Goal: Information Seeking & Learning: Learn about a topic

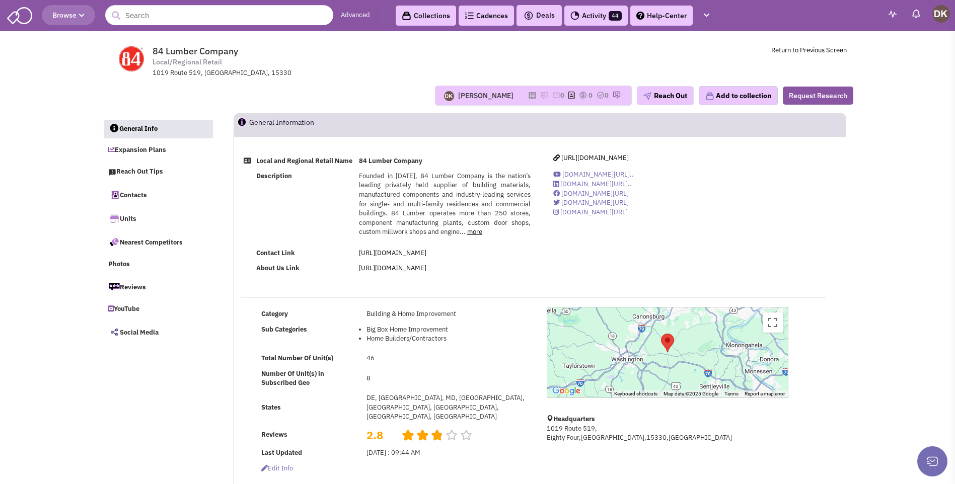
select select
click at [210, 14] on input "text" at bounding box center [219, 15] width 228 height 20
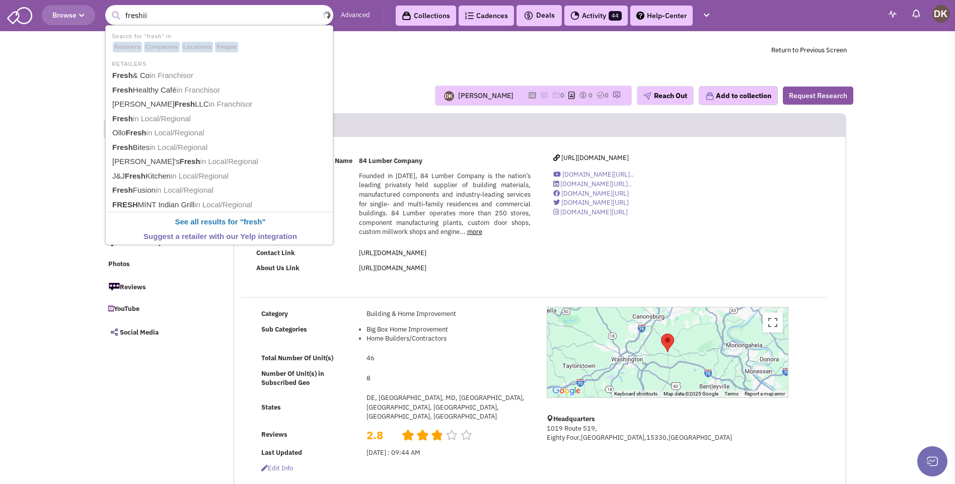
type input "freshii"
click at [108, 8] on button "submit" at bounding box center [115, 15] width 15 height 15
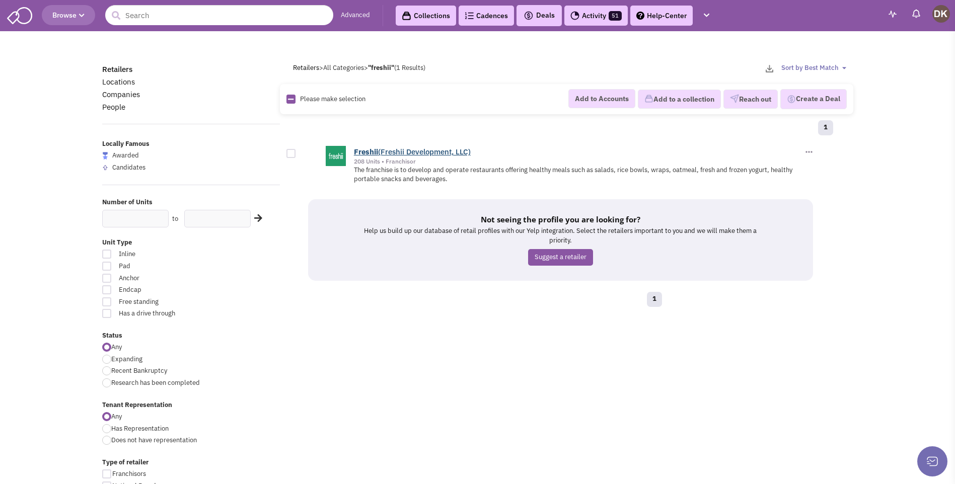
click at [372, 152] on b "Freshii" at bounding box center [366, 152] width 24 height 10
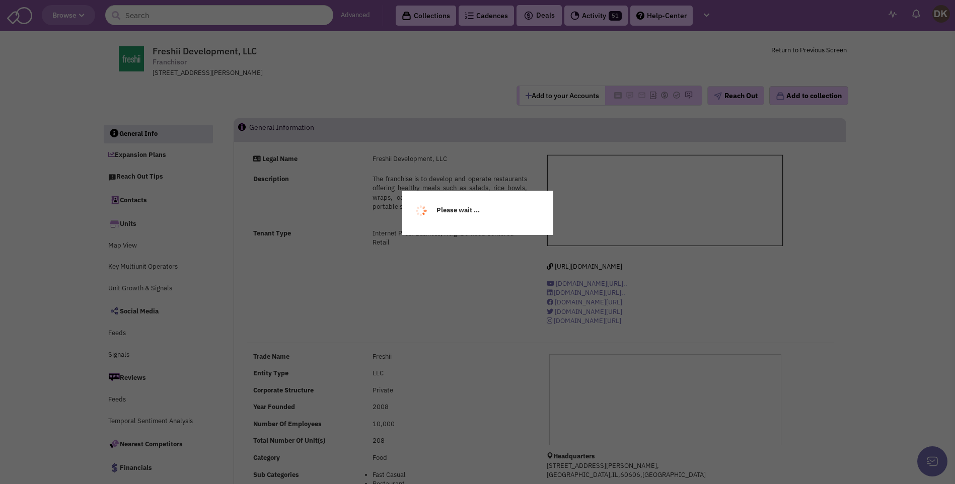
select select
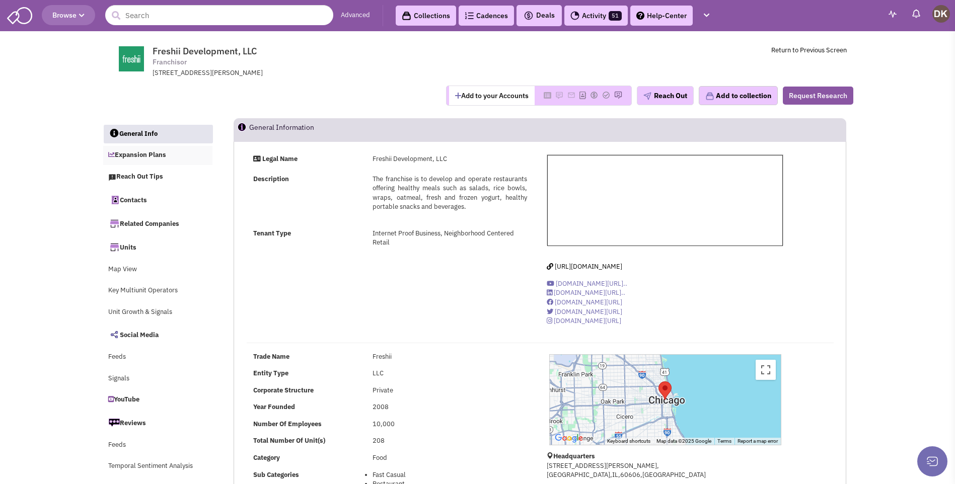
click at [141, 158] on link "Expansion Plans" at bounding box center [158, 155] width 110 height 19
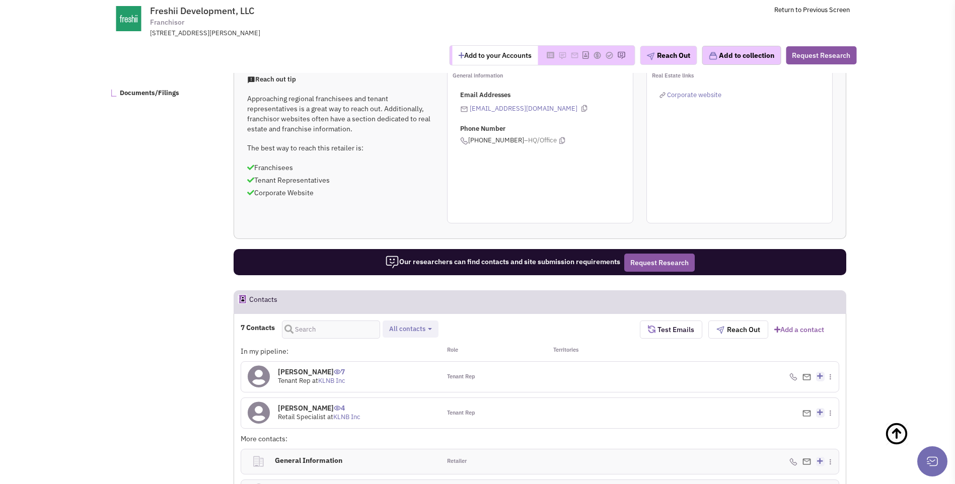
scroll to position [356, 0]
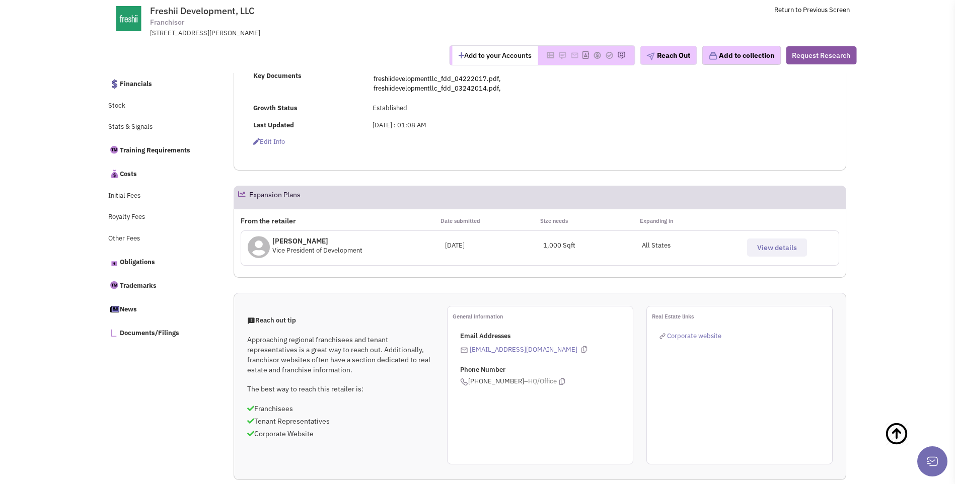
click at [770, 249] on span "View details" at bounding box center [777, 247] width 40 height 9
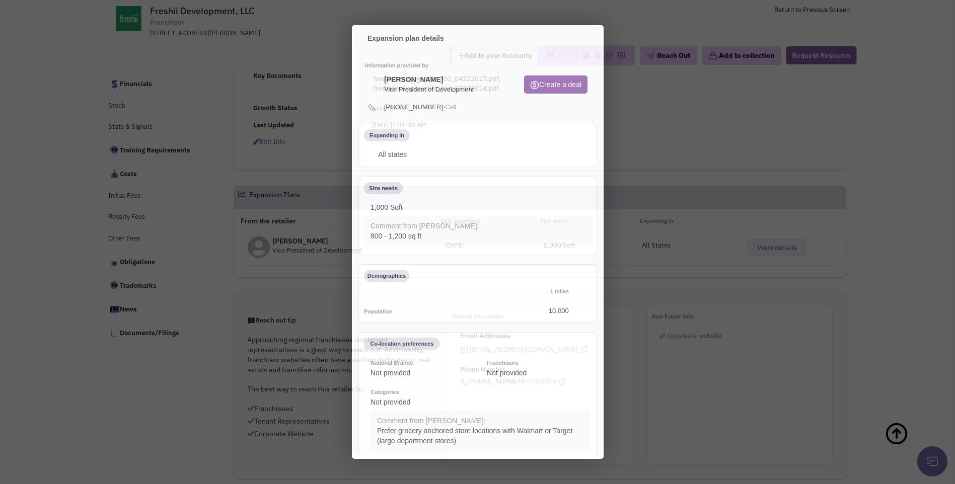
scroll to position [0, 0]
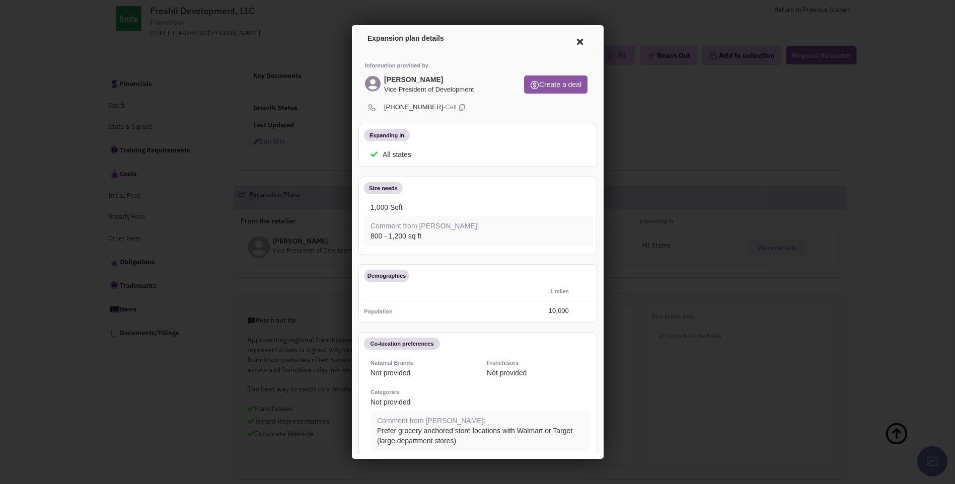
click at [572, 41] on icon at bounding box center [577, 40] width 21 height 24
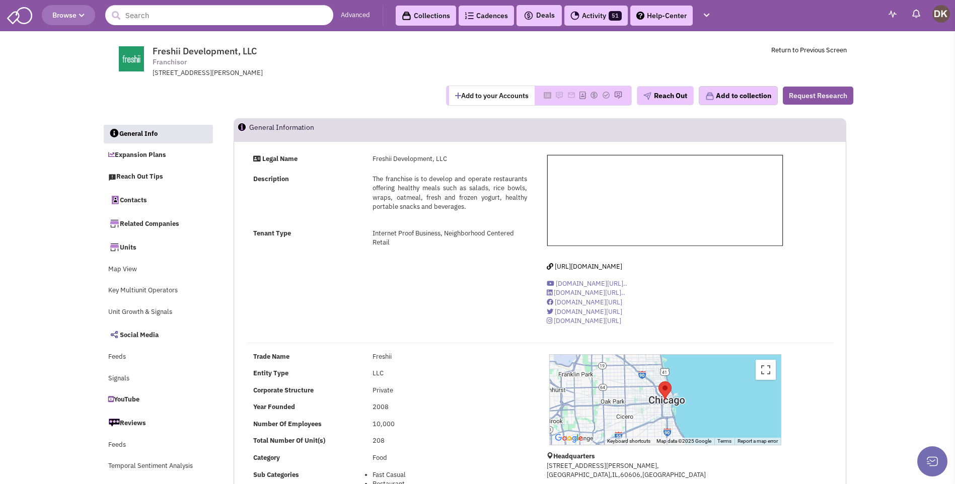
click at [483, 100] on button "Add to your Accounts" at bounding box center [492, 95] width 86 height 19
click at [528, 97] on icon at bounding box center [532, 96] width 8 height 6
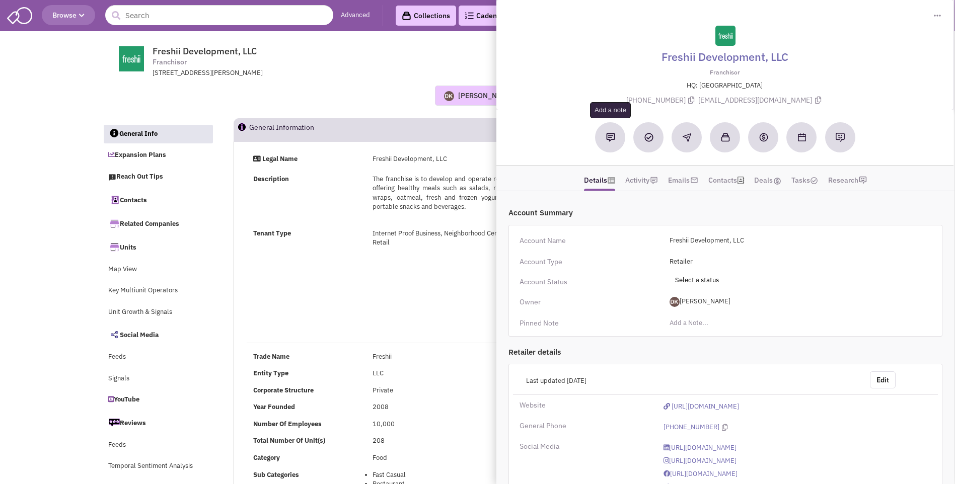
click at [611, 139] on img at bounding box center [610, 137] width 9 height 9
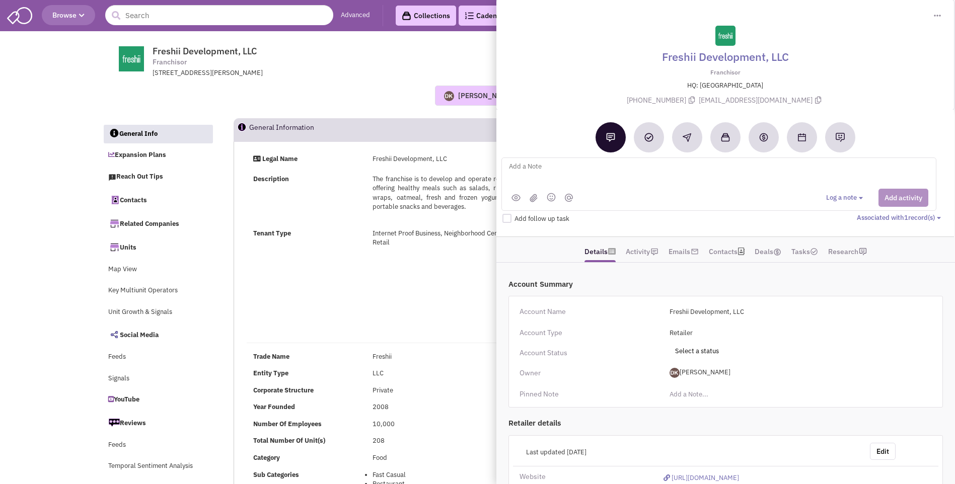
click at [531, 166] on textarea at bounding box center [632, 175] width 249 height 28
type textarea "placed vmx + sent email to Shawn Saraga"
click at [340, 272] on div "Legal Name Freshii Development, LLC Description The franchise is to develop and…" at bounding box center [540, 244] width 600 height 179
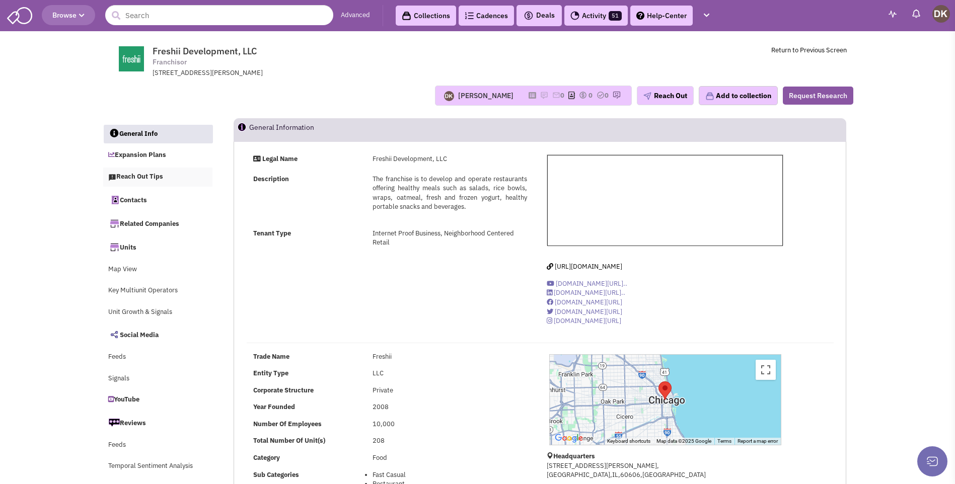
click at [144, 180] on link "Reach Out Tips" at bounding box center [158, 177] width 110 height 19
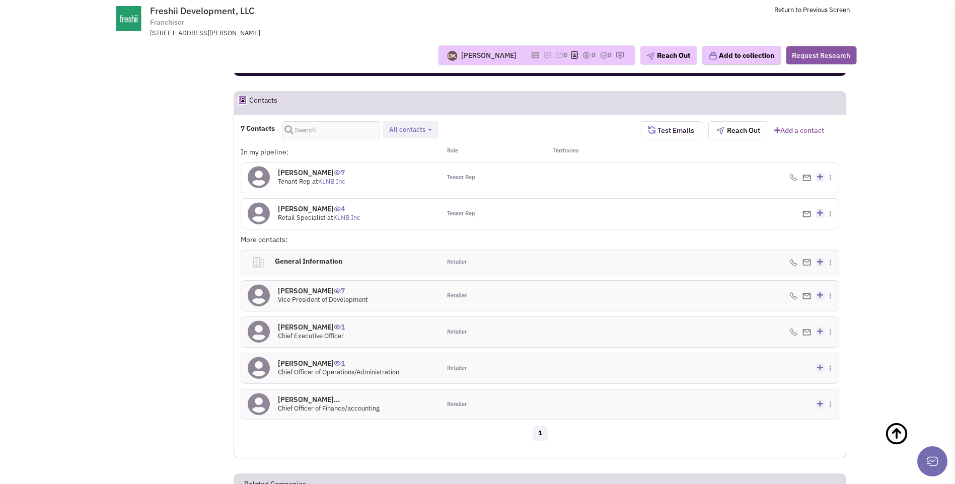
scroll to position [800, 0]
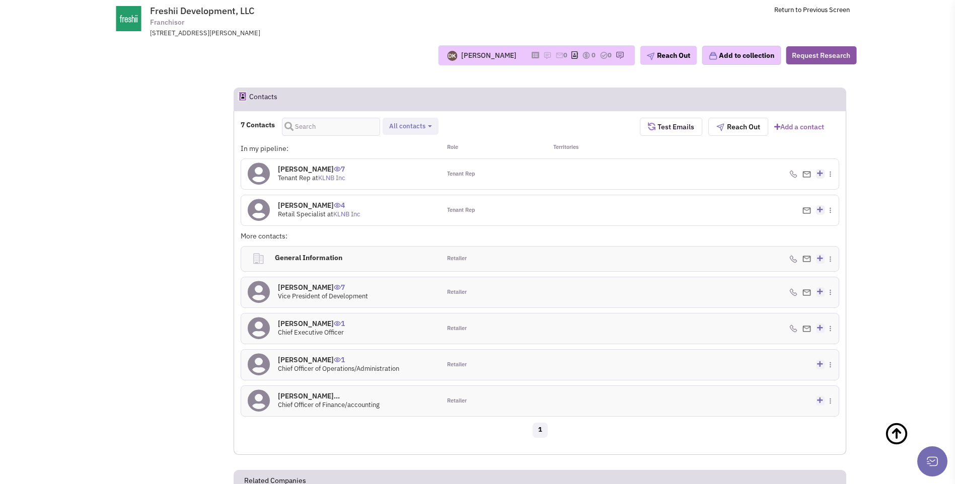
click at [802, 295] on div "(416) 712-5526 - Cell Create a deal" at bounding box center [739, 292] width 199 height 30
click at [260, 297] on icon at bounding box center [259, 292] width 22 height 23
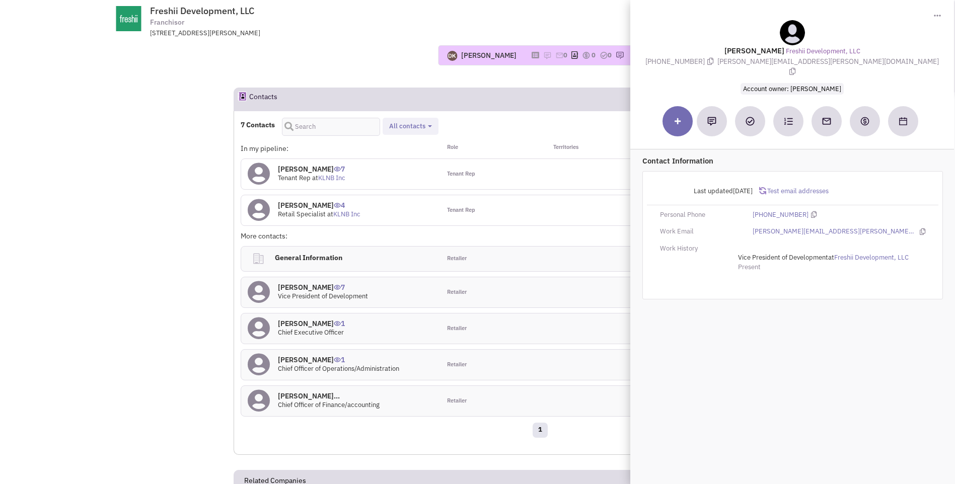
drag, startPoint x: 777, startPoint y: 63, endPoint x: 862, endPoint y: 58, distance: 85.7
click at [862, 58] on span "shawn.saraga@freshii.com" at bounding box center [827, 67] width 221 height 20
drag, startPoint x: 862, startPoint y: 58, endPoint x: 804, endPoint y: 59, distance: 57.9
copy span "shawn.saraga@freshii.com"
click at [394, 69] on div "Donnie Keller No note found! 0 0 0 Reach Out Add to collection" at bounding box center [477, 55] width 771 height 35
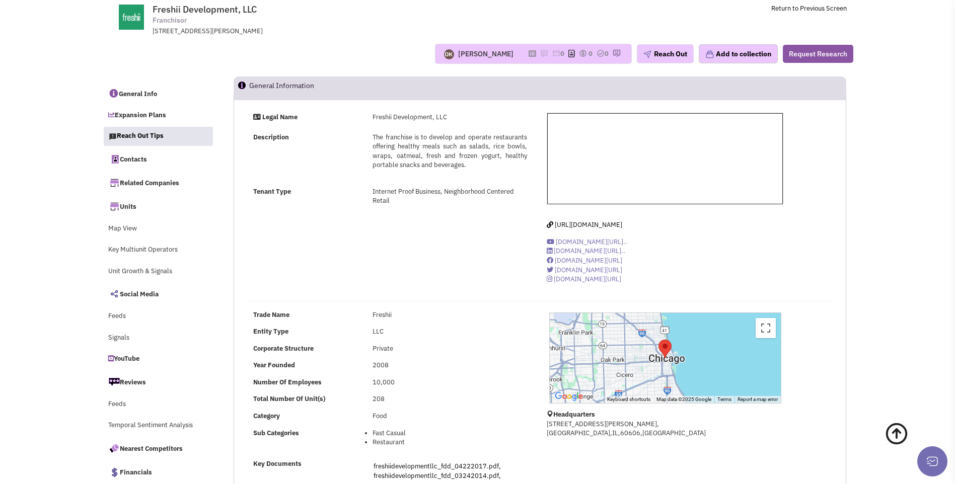
scroll to position [0, 0]
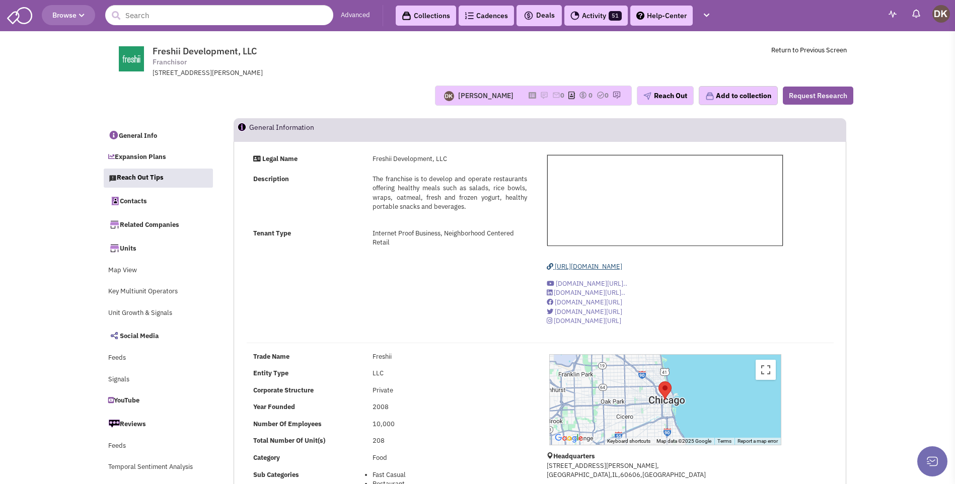
click at [597, 268] on span "https://www.freshii.com/" at bounding box center [588, 266] width 67 height 9
click at [155, 161] on link "Expansion Plans" at bounding box center [158, 157] width 110 height 19
click at [152, 159] on link "Expansion Plans" at bounding box center [159, 156] width 110 height 19
click at [143, 137] on link "General Info" at bounding box center [158, 136] width 110 height 19
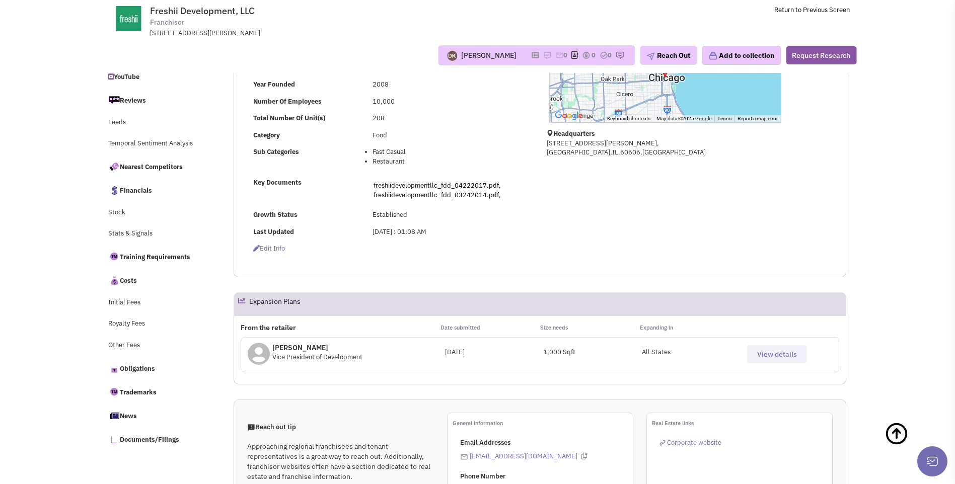
scroll to position [252, 0]
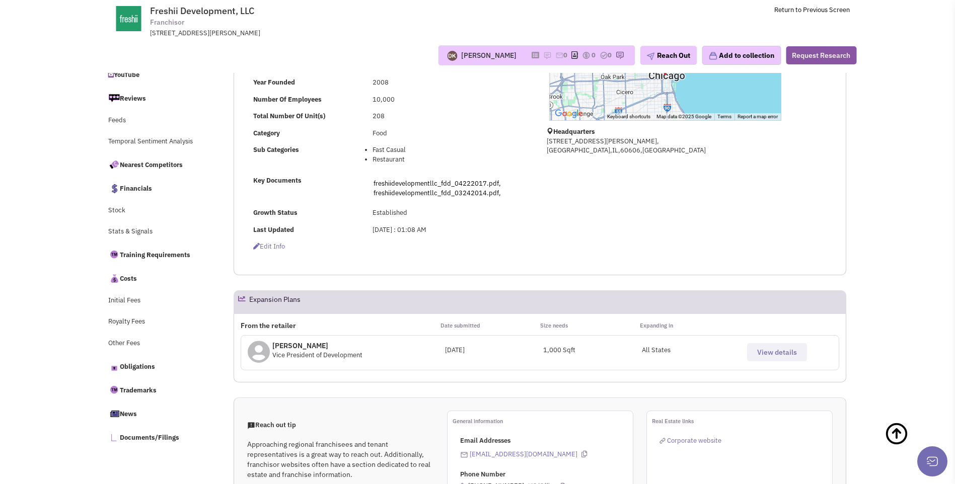
click at [780, 358] on button "View details" at bounding box center [777, 352] width 60 height 18
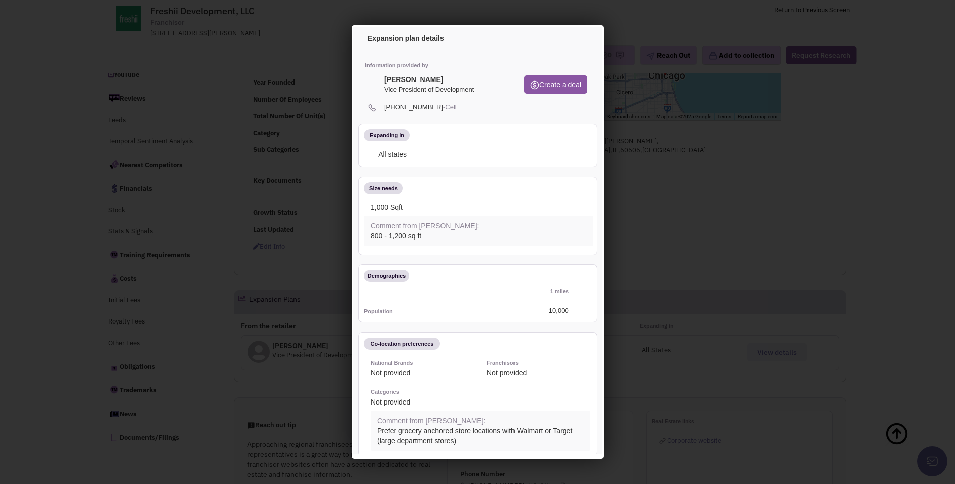
scroll to position [0, 0]
click at [569, 40] on icon at bounding box center [577, 40] width 21 height 24
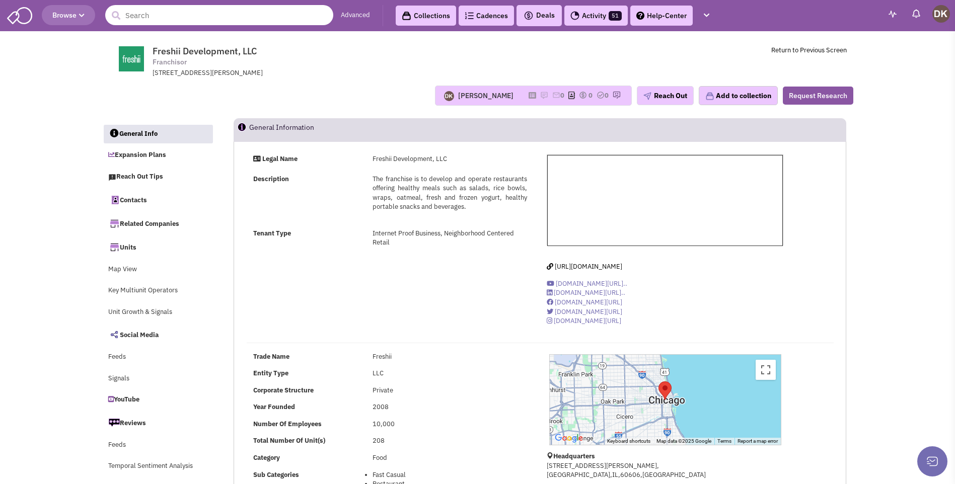
click at [228, 23] on input "text" at bounding box center [219, 15] width 228 height 20
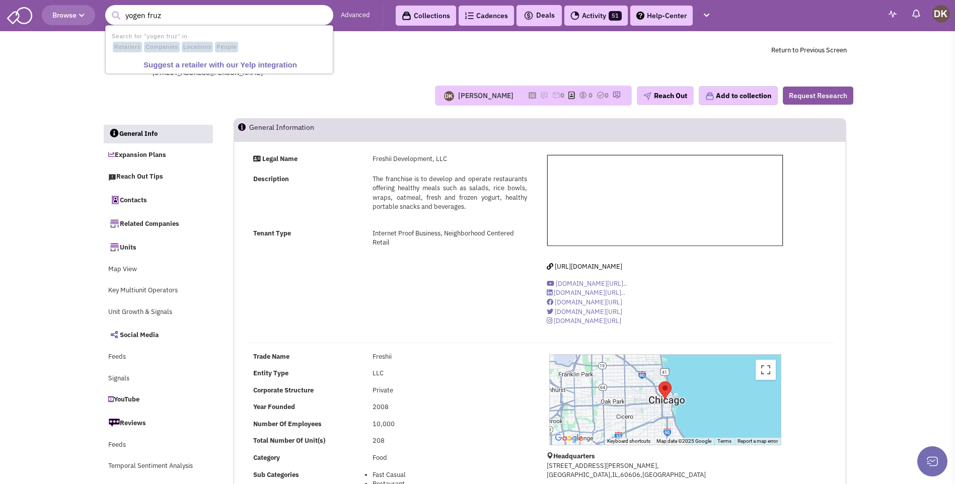
type input "yogen fruz"
click at [108, 8] on button "submit" at bounding box center [115, 15] width 15 height 15
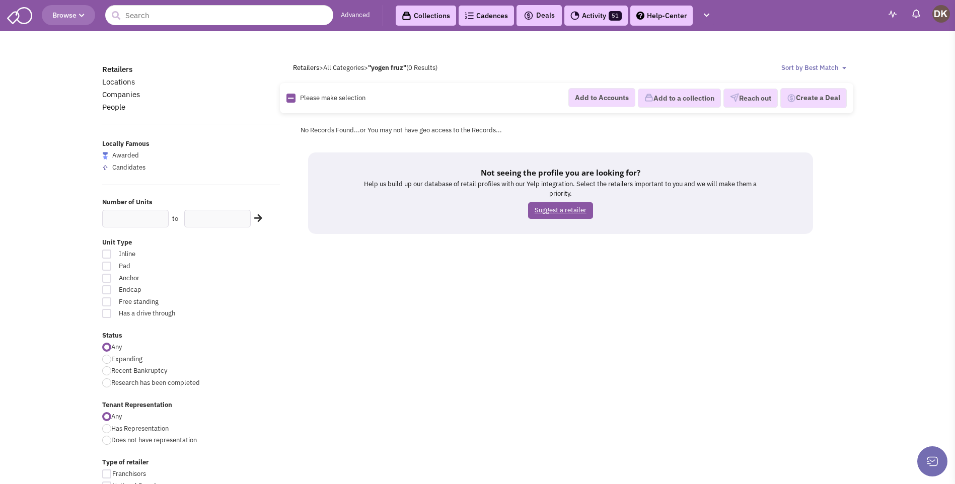
click at [556, 208] on link "Suggest a retailer" at bounding box center [560, 210] width 65 height 17
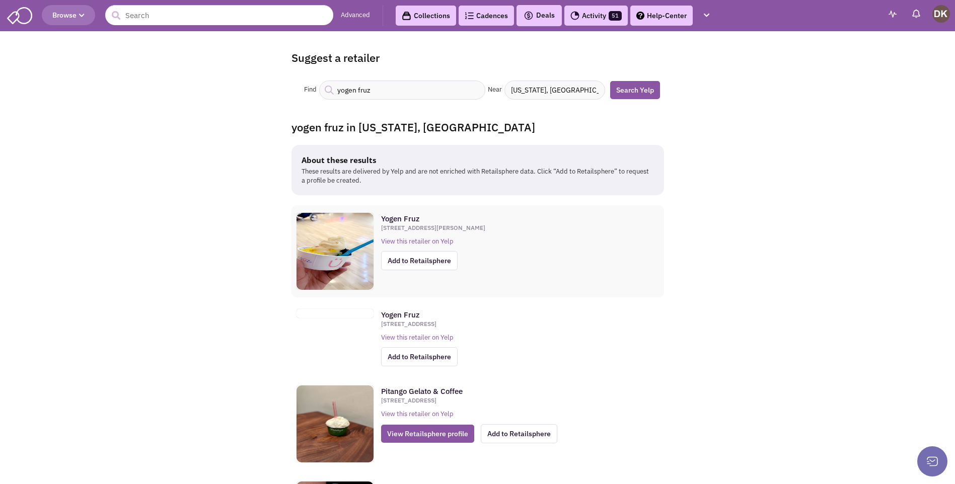
scroll to position [50, 0]
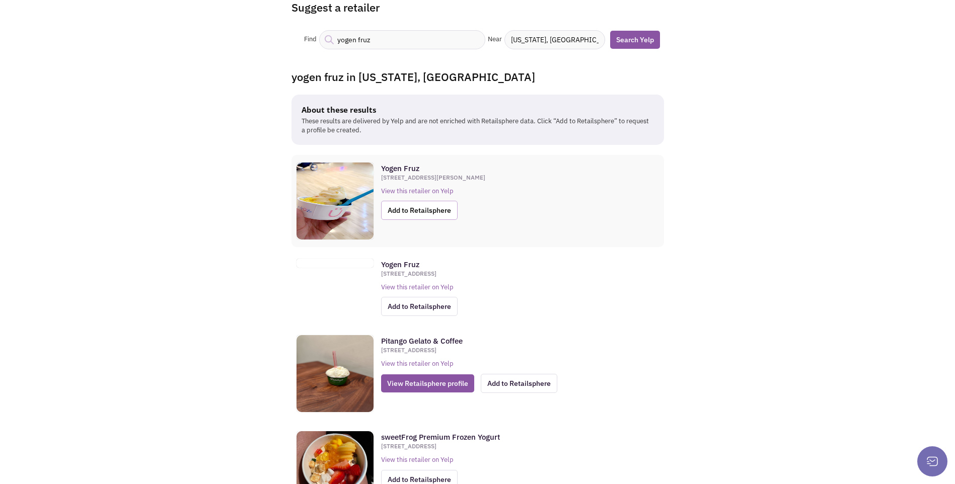
click at [422, 212] on span "Add to Retailsphere" at bounding box center [419, 210] width 76 height 19
click at [420, 310] on span "Add to Retailsphere" at bounding box center [419, 306] width 76 height 19
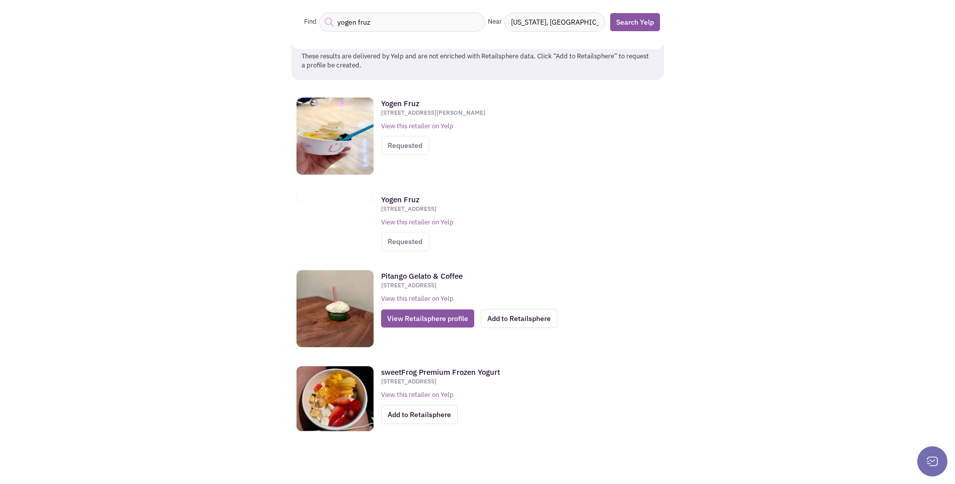
scroll to position [0, 0]
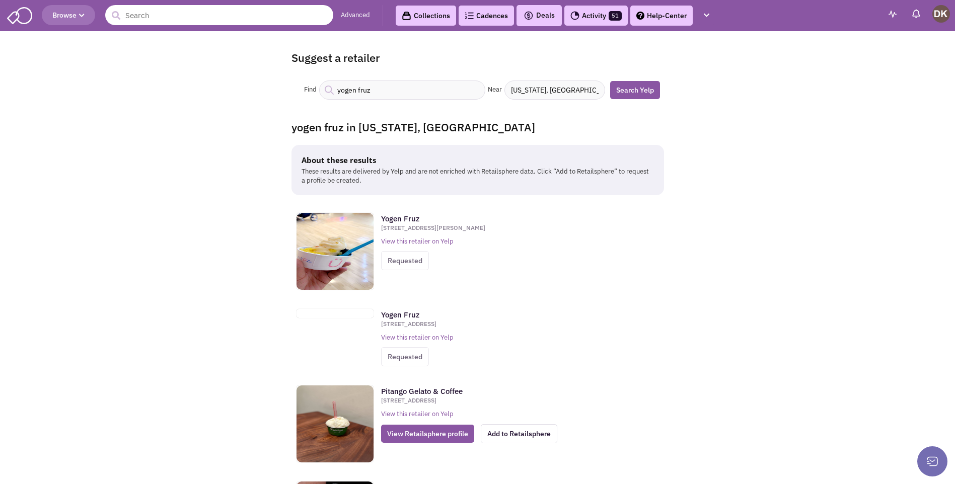
click at [279, 15] on input "text" at bounding box center [219, 15] width 228 height 20
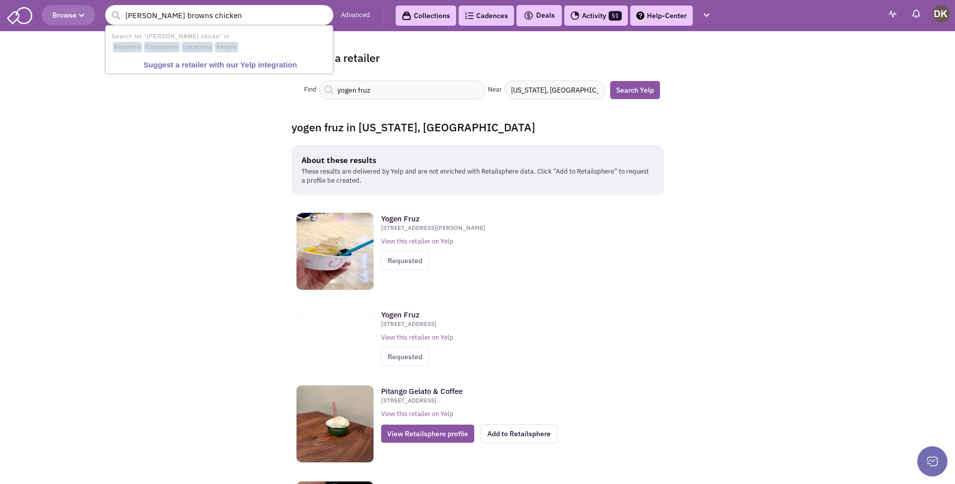
type input "[PERSON_NAME] browns chicken"
click at [108, 8] on button "submit" at bounding box center [115, 15] width 15 height 15
